Goal: Communication & Community: Answer question/provide support

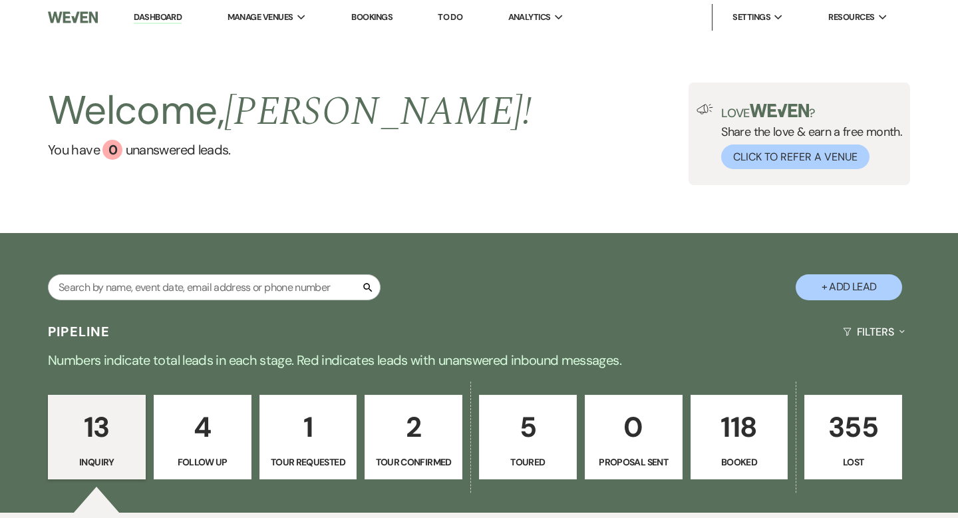
click at [729, 424] on p "118" at bounding box center [739, 426] width 80 height 45
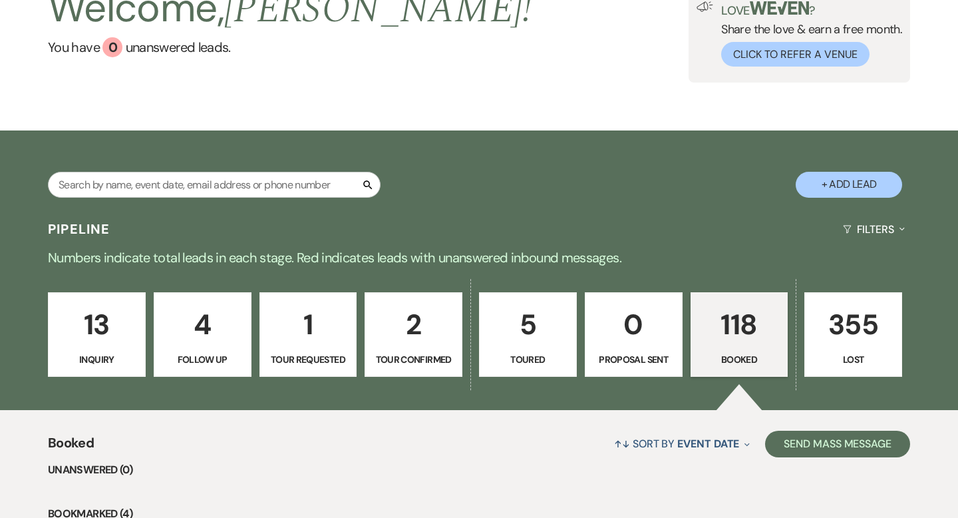
scroll to position [120, 0]
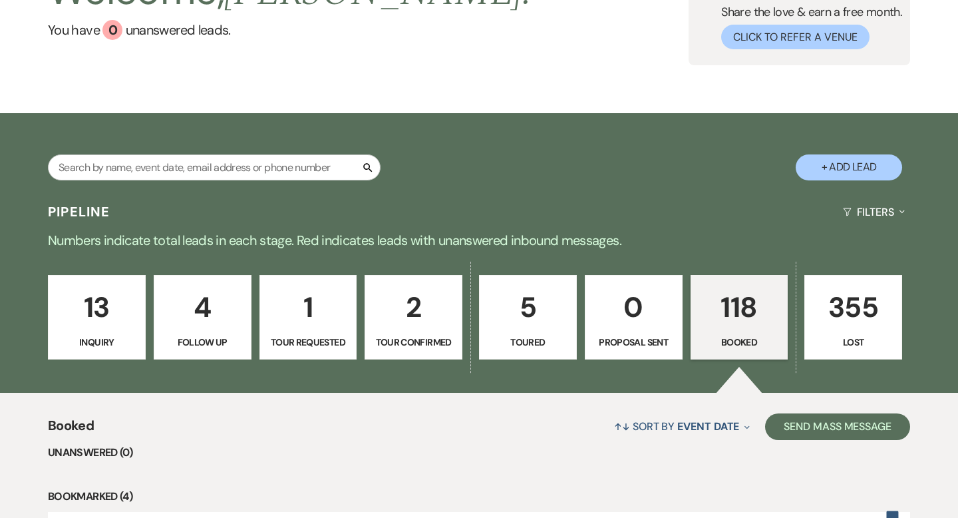
click at [546, 315] on p "5" at bounding box center [528, 307] width 80 height 45
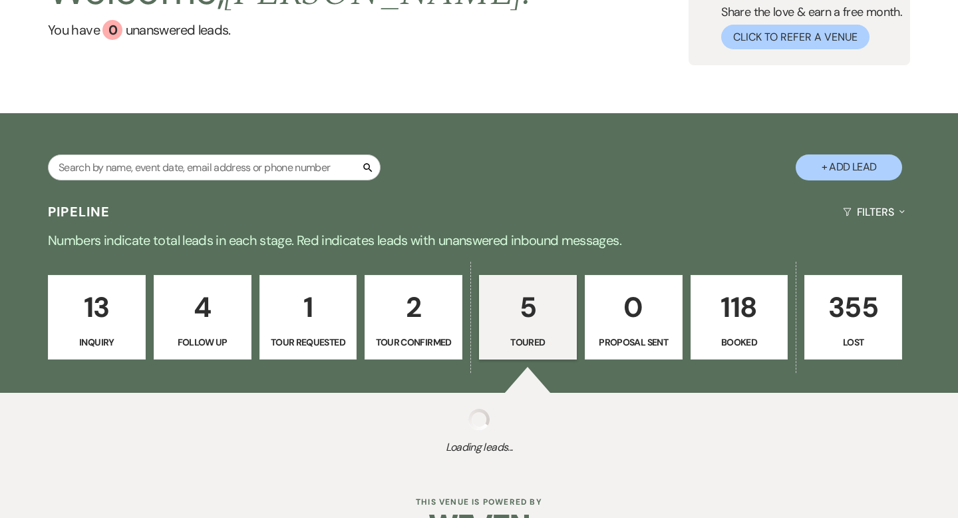
select select "5"
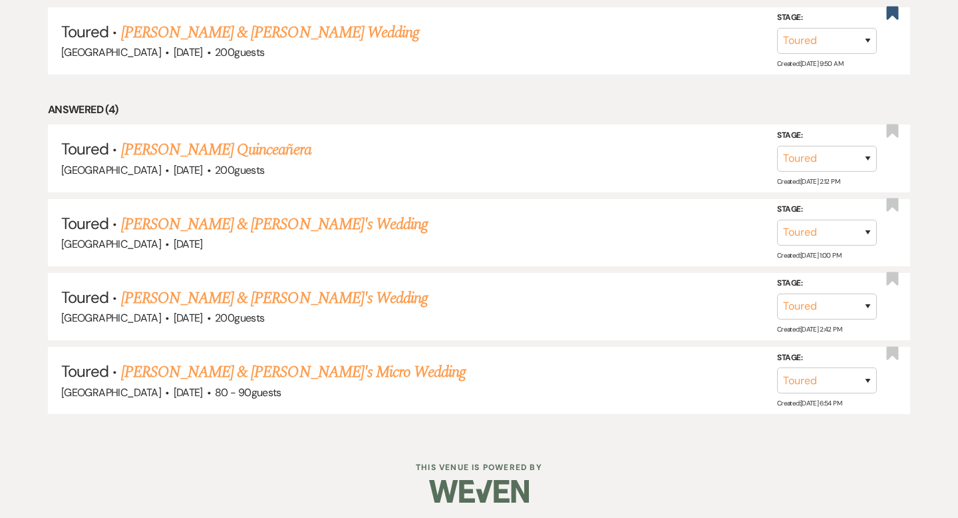
scroll to position [625, 0]
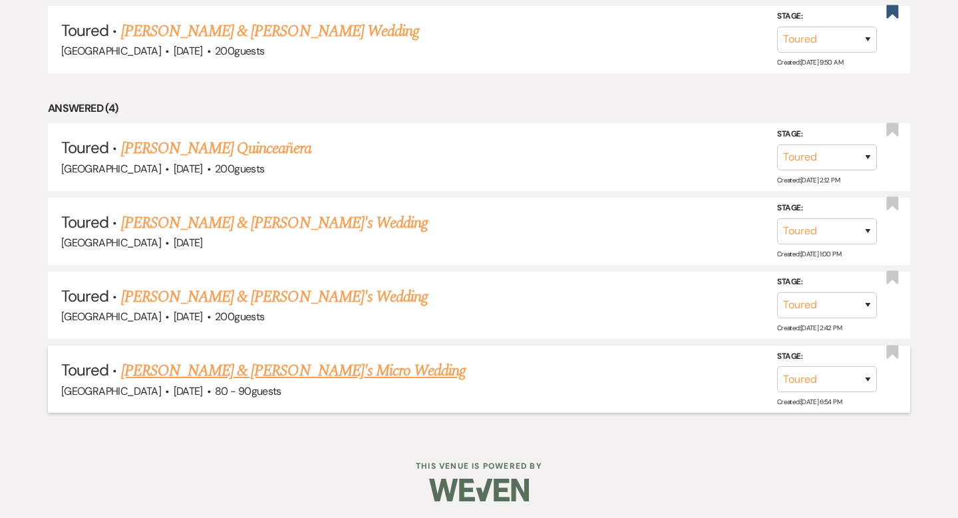
click at [279, 369] on link "[PERSON_NAME] & [PERSON_NAME]'s Micro Wedding" at bounding box center [293, 371] width 345 height 24
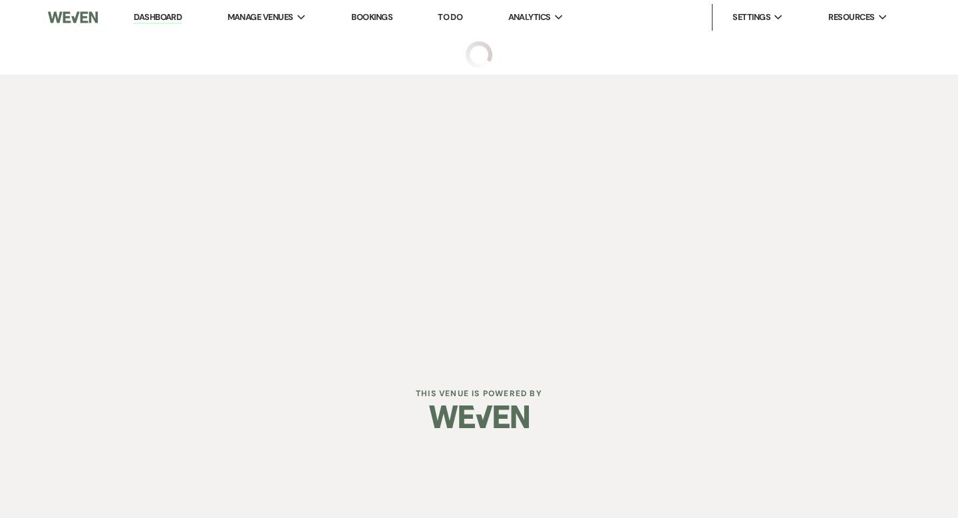
select select "5"
select select "16"
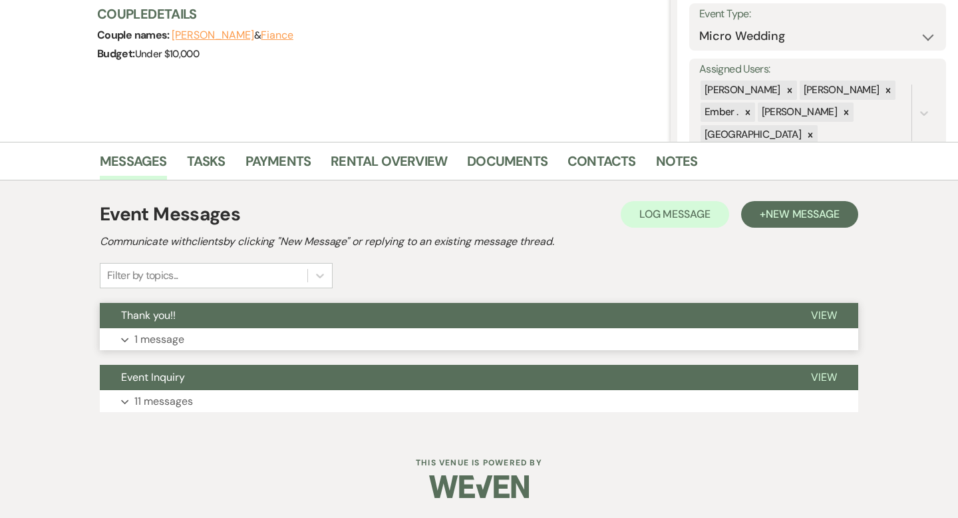
click at [273, 320] on button "Thank you!!" at bounding box center [445, 315] width 690 height 25
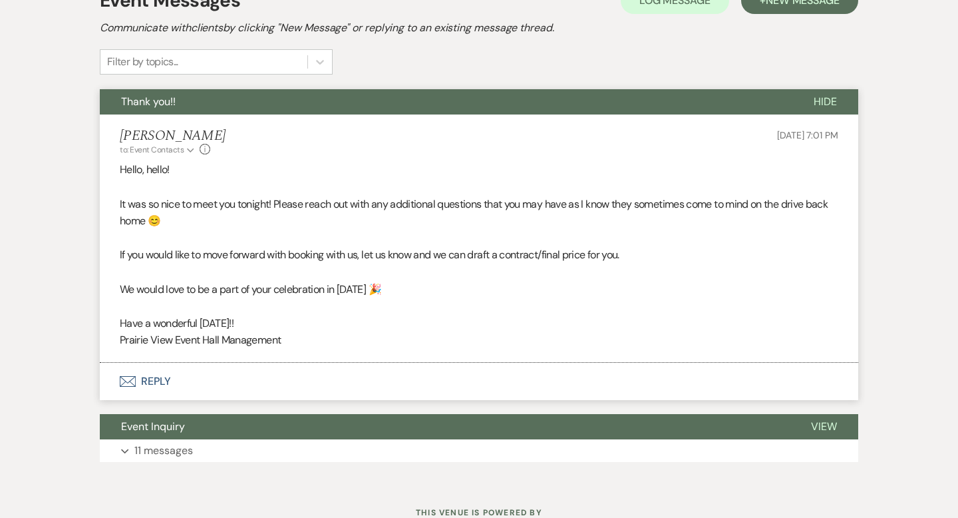
scroll to position [405, 0]
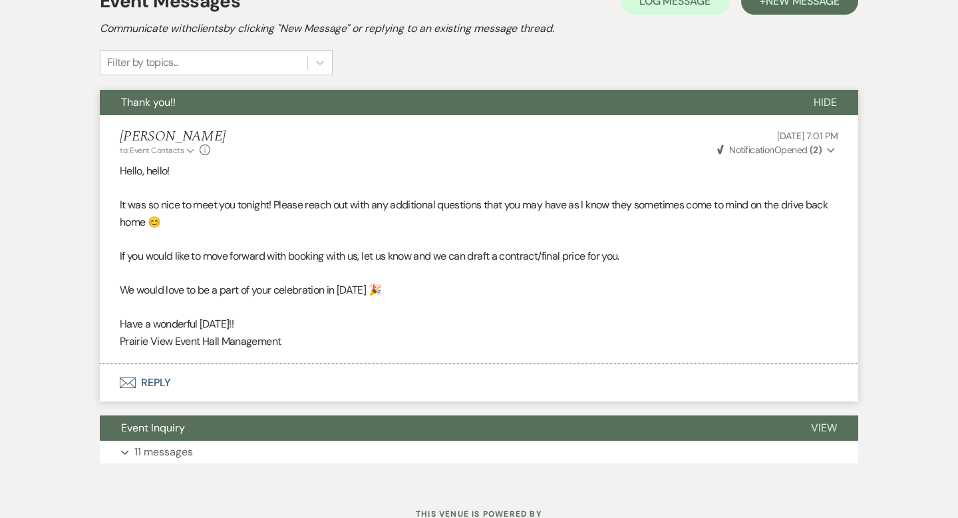
click at [289, 373] on button "Envelope Reply" at bounding box center [479, 382] width 758 height 37
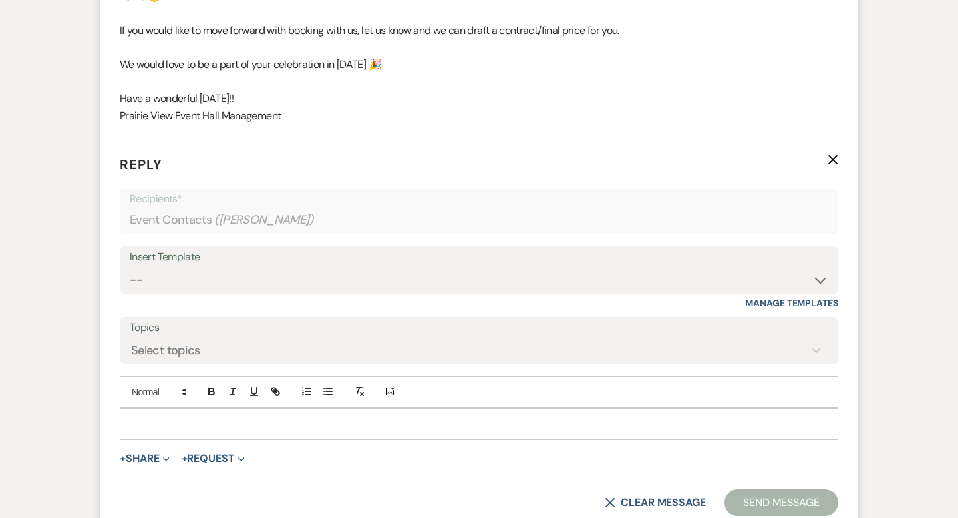
scroll to position [647, 0]
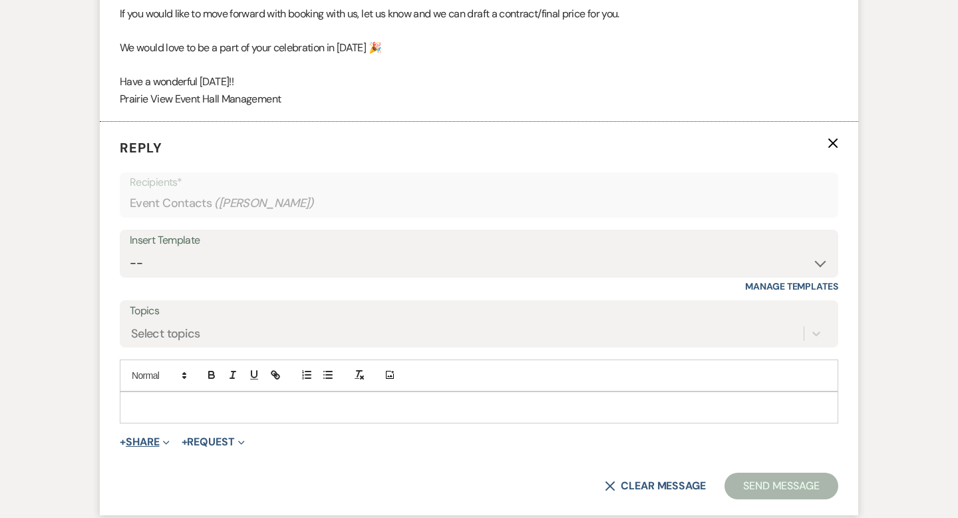
click at [150, 444] on button "+ Share Expand" at bounding box center [145, 441] width 50 height 11
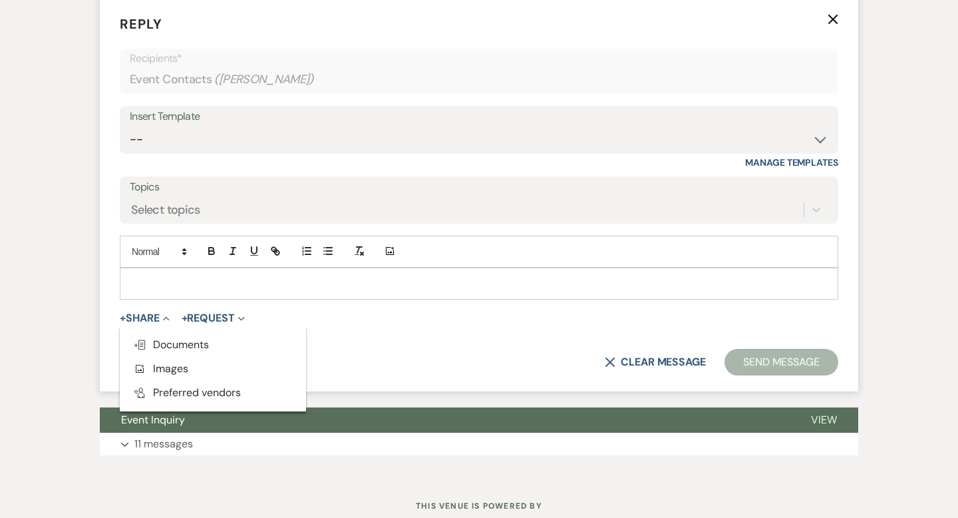
scroll to position [770, 0]
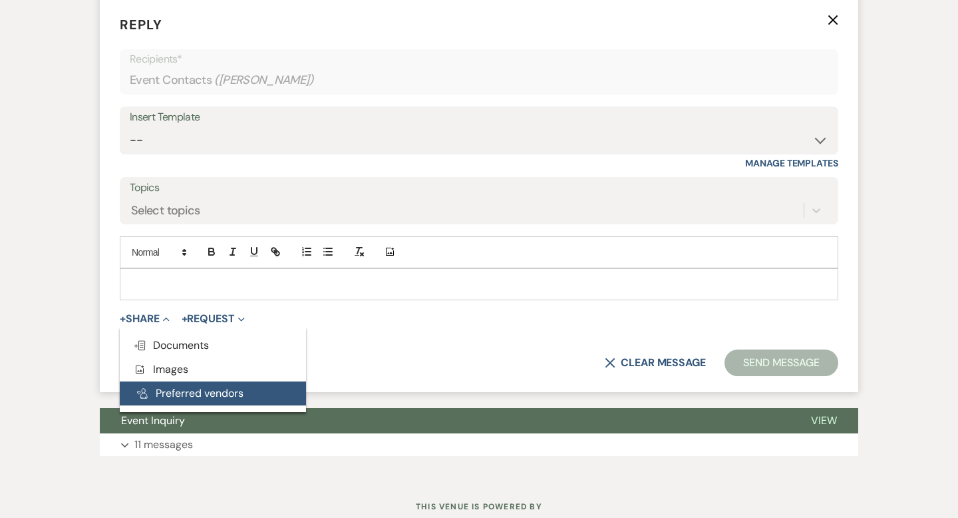
click at [246, 394] on button "Pref Vendors Preferred vendors" at bounding box center [213, 393] width 186 height 24
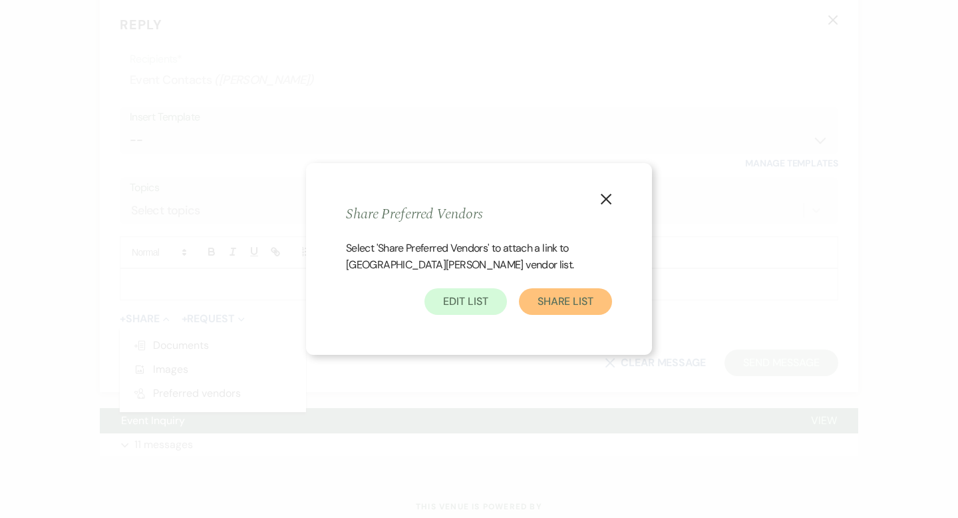
click at [565, 299] on button "Share List" at bounding box center [565, 301] width 93 height 27
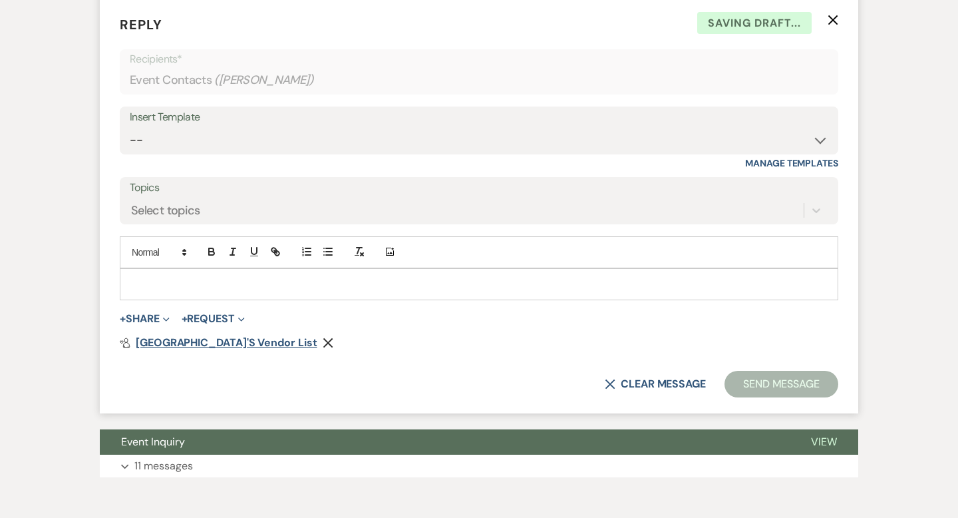
click at [251, 345] on span "[GEOGRAPHIC_DATA]'s Vendor List" at bounding box center [227, 342] width 182 height 14
click at [293, 303] on form "Reply X Draft saved! Recipients* Event Contacts ( [PERSON_NAME] ) Insert Templa…" at bounding box center [479, 206] width 758 height 415
click at [285, 291] on p at bounding box center [478, 284] width 697 height 15
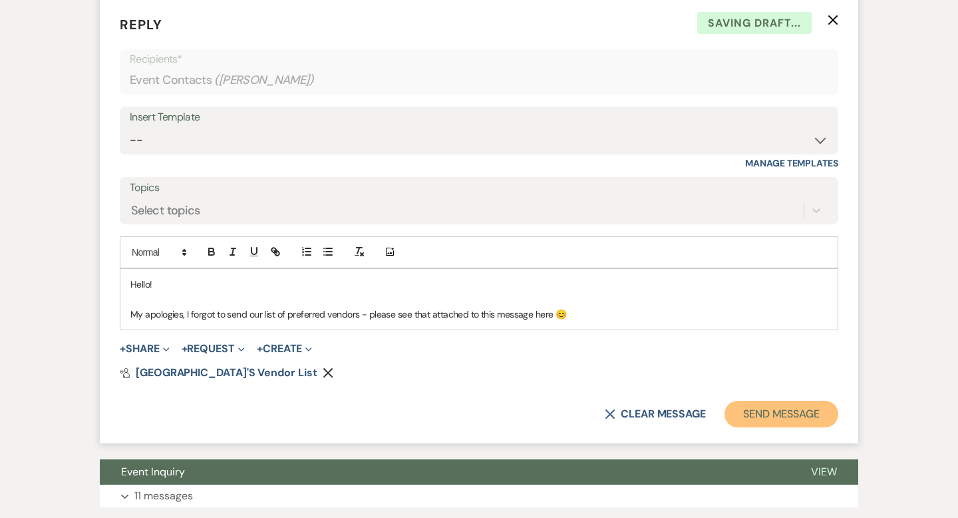
click at [758, 408] on button "Send Message" at bounding box center [781, 413] width 114 height 27
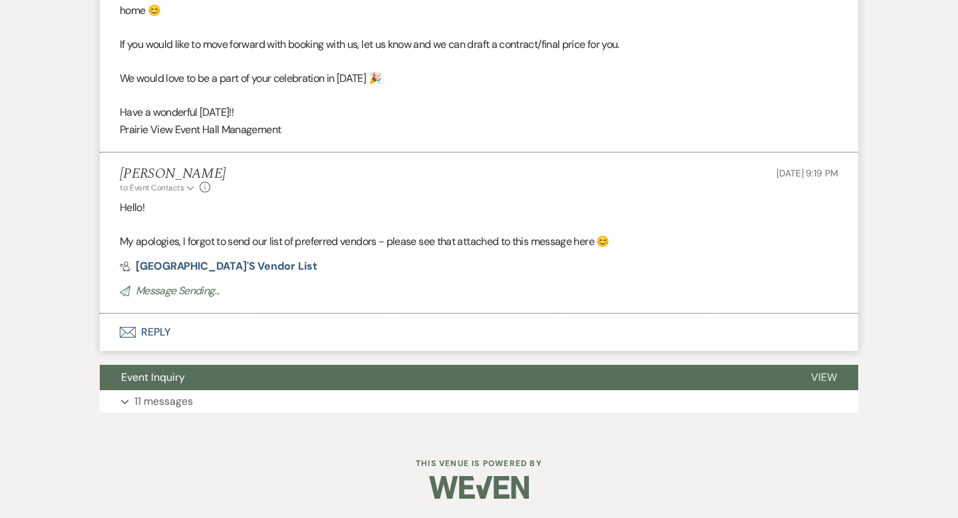
scroll to position [600, 0]
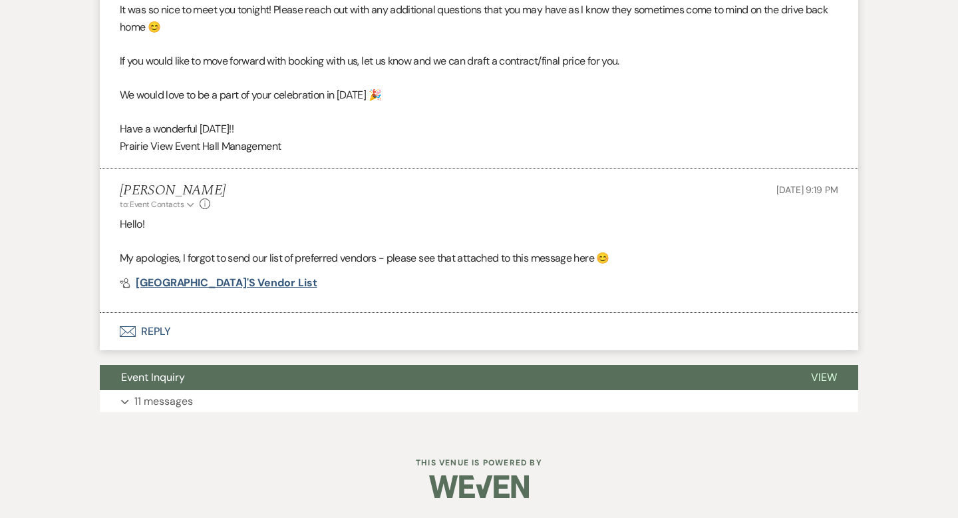
click at [272, 280] on span "[GEOGRAPHIC_DATA]'s Vendor List" at bounding box center [227, 282] width 182 height 14
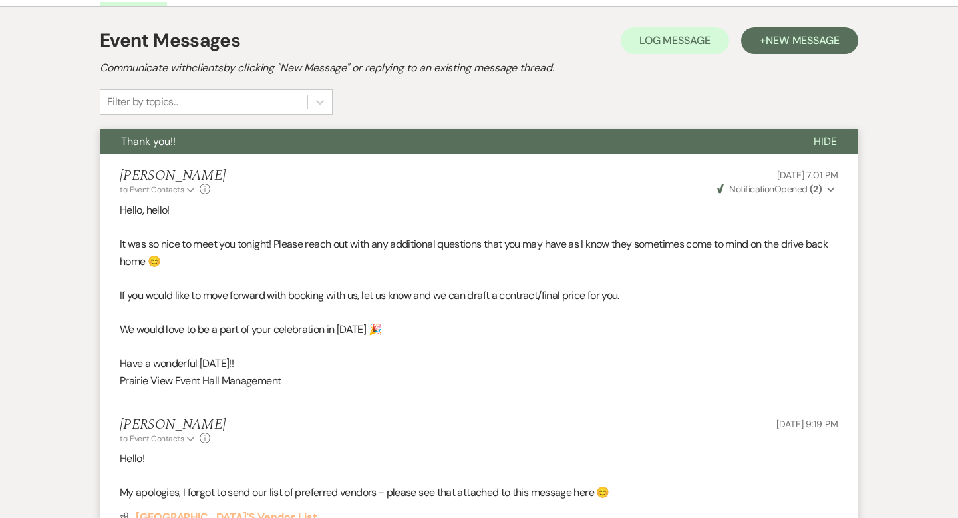
scroll to position [0, 0]
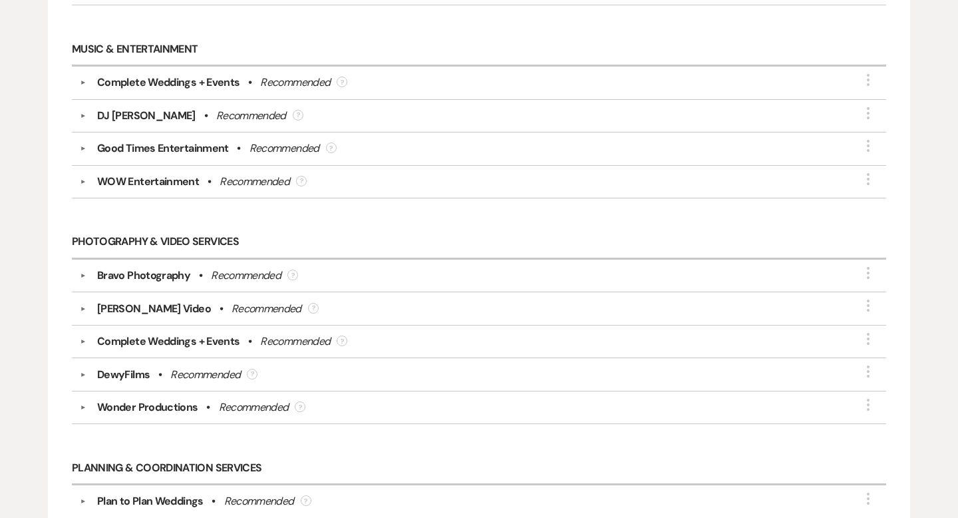
scroll to position [1364, 0]
